Goal: Check status

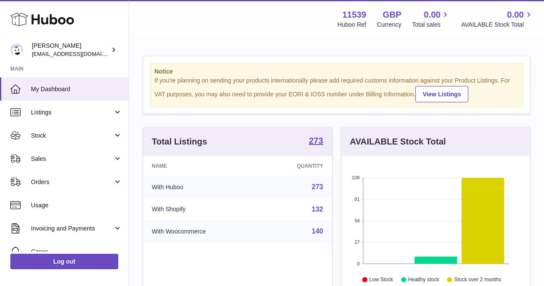
scroll to position [134, 188]
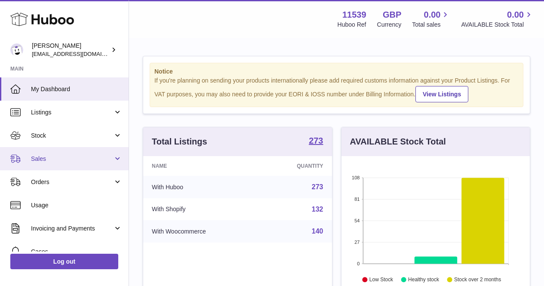
click at [48, 160] on span "Sales" at bounding box center [72, 159] width 82 height 8
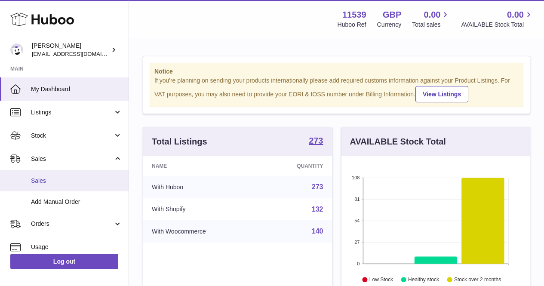
click at [49, 178] on span "Sales" at bounding box center [76, 181] width 91 height 8
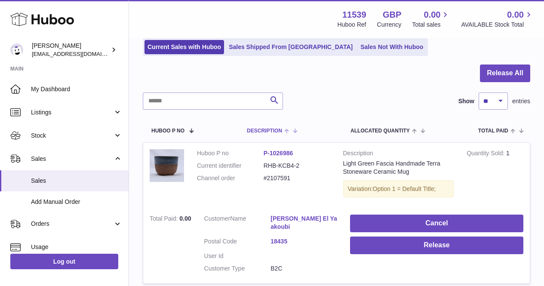
scroll to position [43, 0]
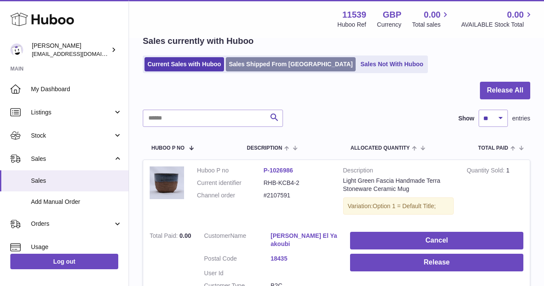
click at [252, 64] on link "Sales Shipped From [GEOGRAPHIC_DATA]" at bounding box center [291, 64] width 130 height 14
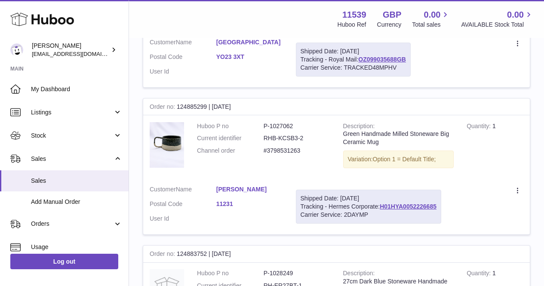
scroll to position [430, 0]
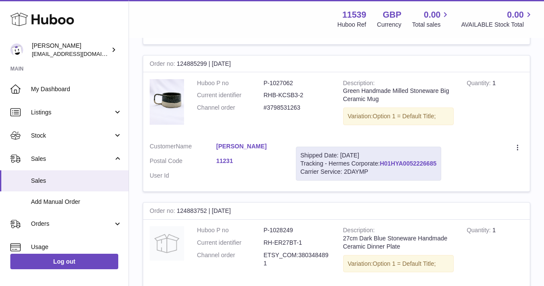
click at [396, 163] on link "H01HYA0052226685" at bounding box center [407, 163] width 57 height 7
